Goal: Task Accomplishment & Management: Complete application form

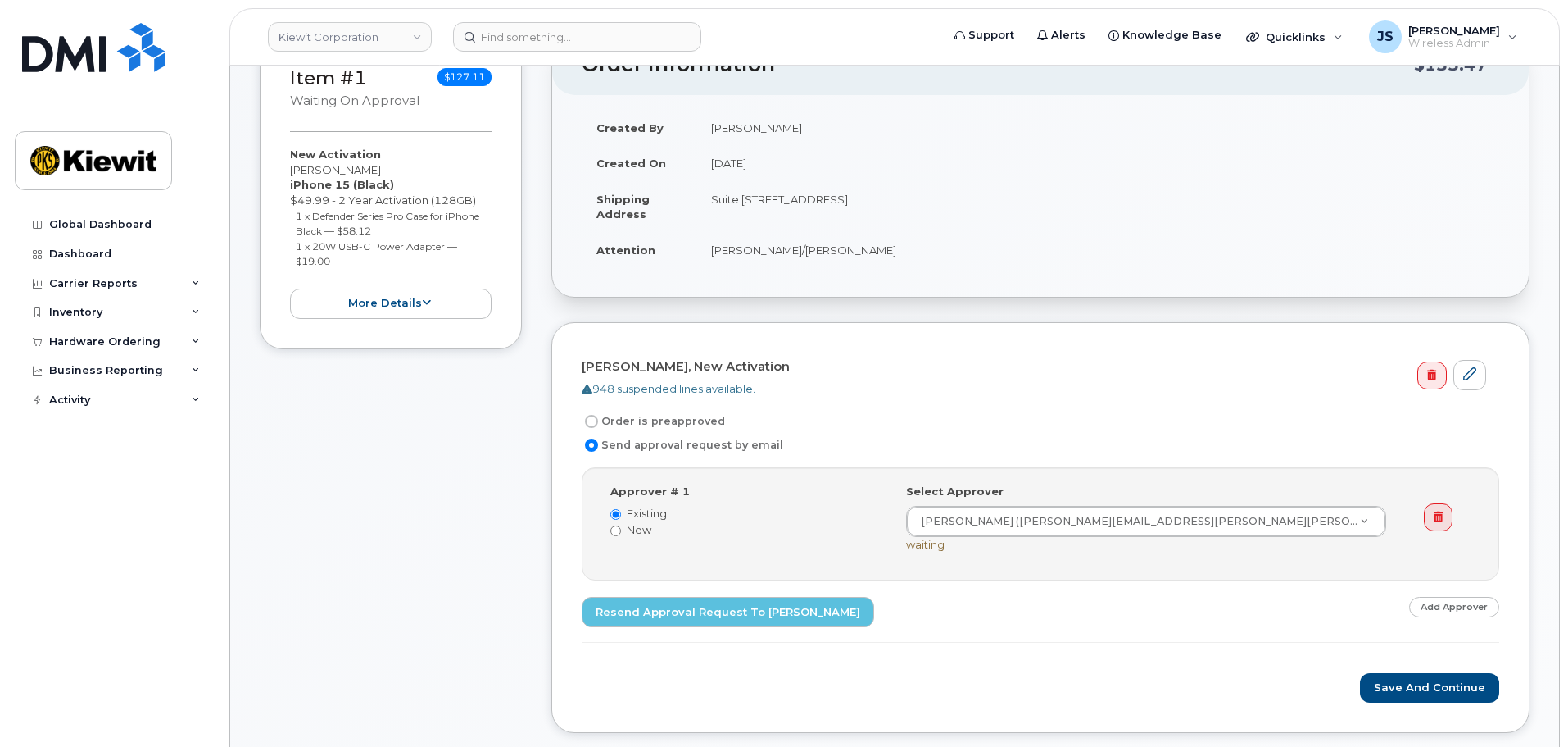
scroll to position [82, 0]
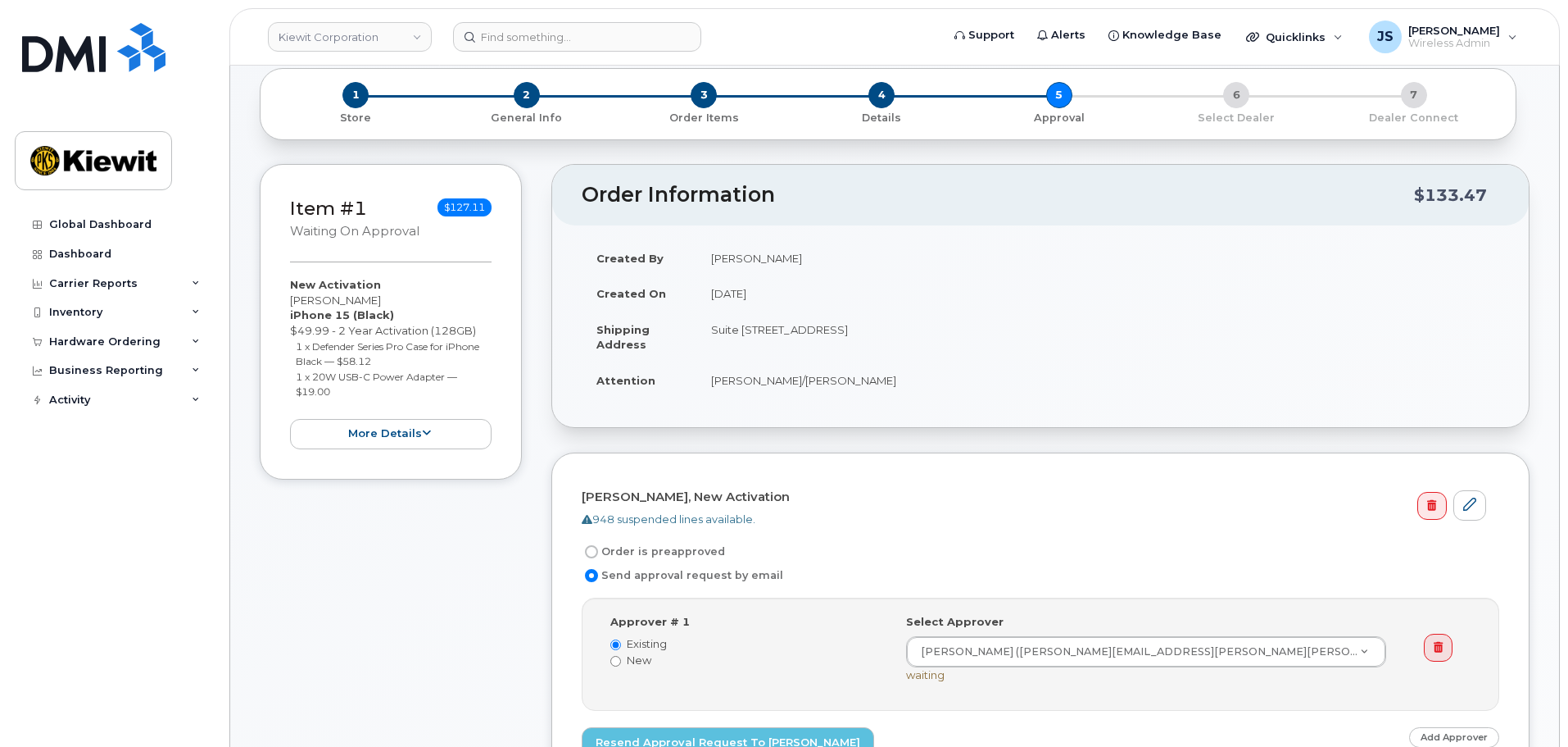
click at [597, 428] on input "Order is preapproved" at bounding box center [591, 552] width 14 height 14
radio input "true"
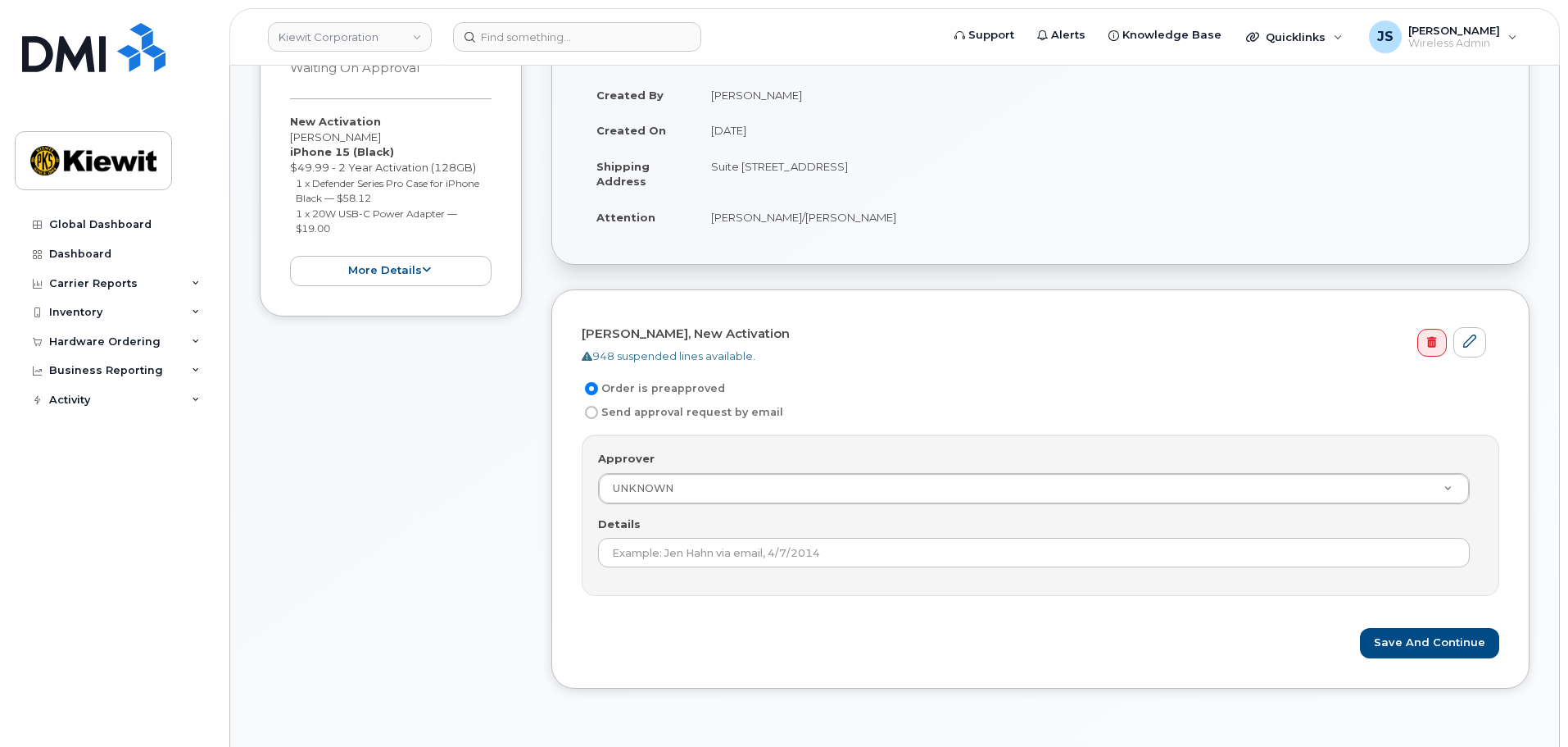
scroll to position [246, 0]
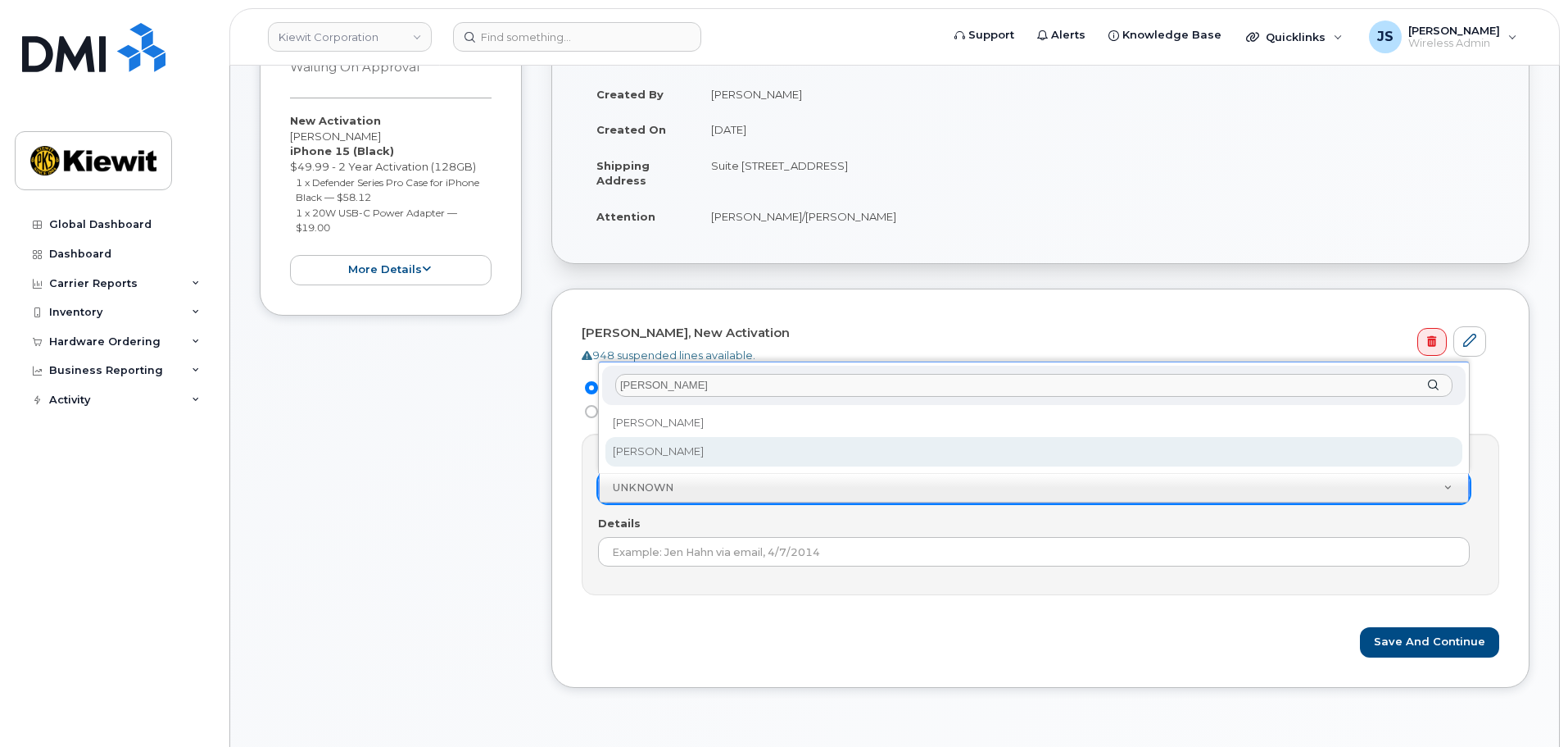
type input "erik"
select select "2147633"
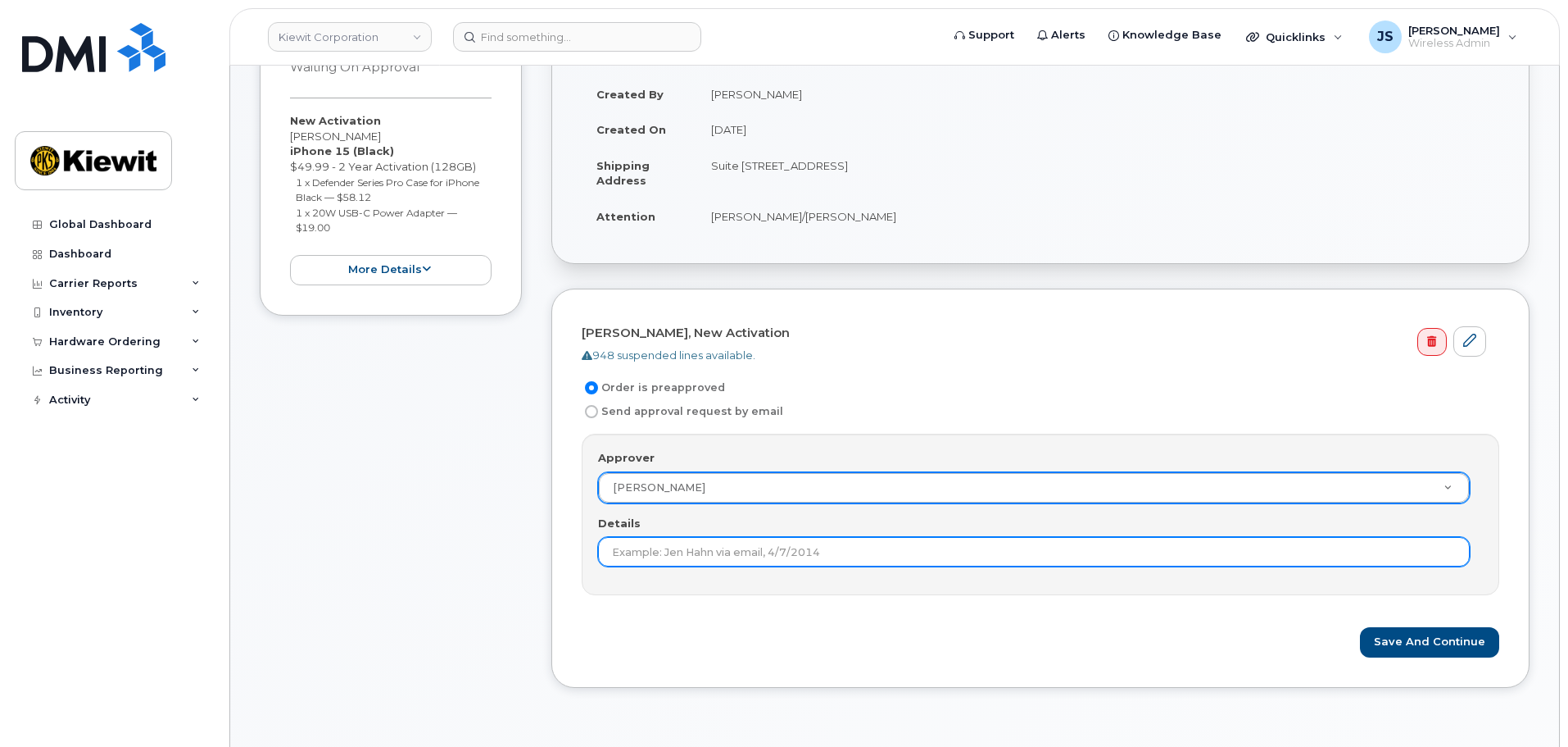
click at [795, 428] on input "Details" at bounding box center [1035, 552] width 872 height 30
click at [703, 428] on input "Details" at bounding box center [1035, 552] width 872 height 30
type input "Erik Kollberg approved 9/11 via teams because Ryan.Mckeever is OOO"
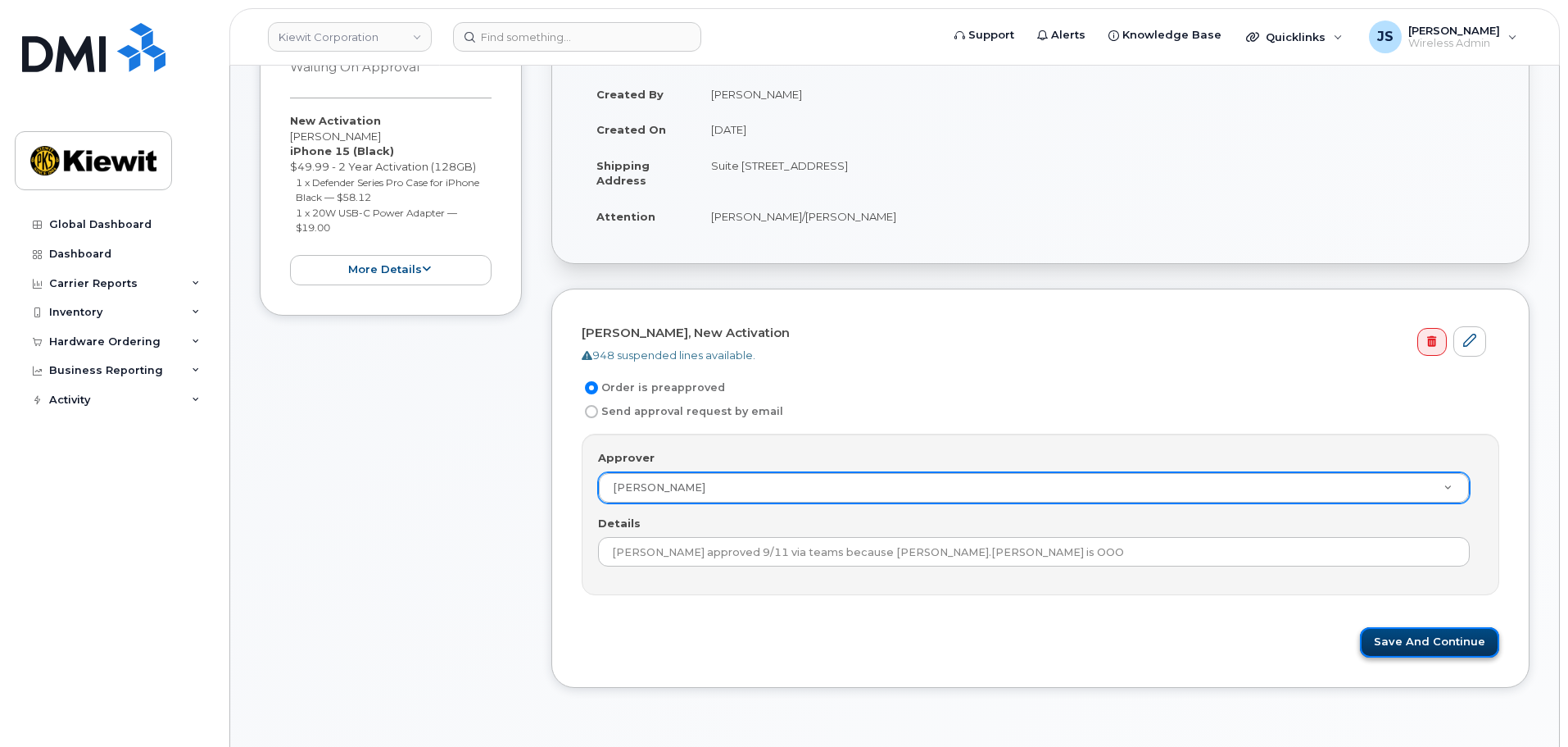
click at [1014, 428] on button "Save and Continue" at bounding box center [1430, 642] width 139 height 31
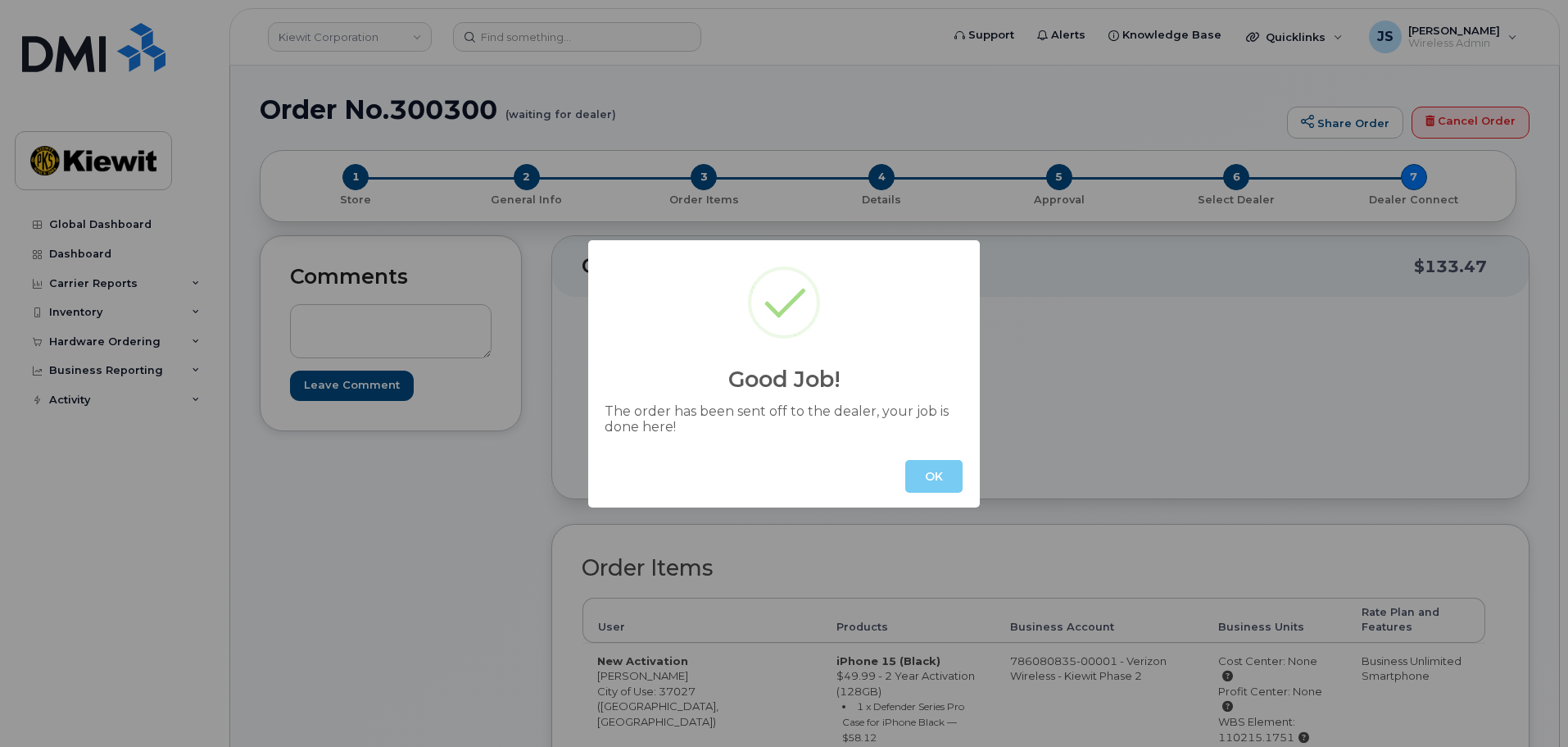
click at [928, 474] on button "OK" at bounding box center [934, 476] width 58 height 33
